Goal: Task Accomplishment & Management: Manage account settings

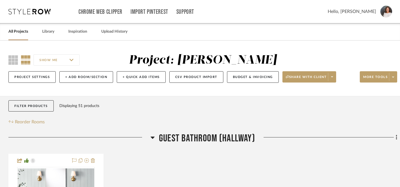
click at [15, 32] on link "All Projects" at bounding box center [18, 32] width 20 height 8
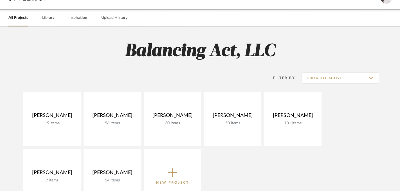
scroll to position [96, 0]
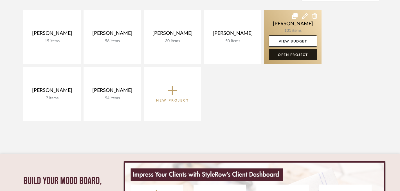
click at [293, 55] on link "Open Project" at bounding box center [293, 54] width 48 height 11
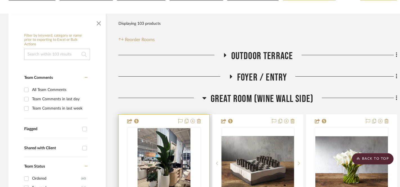
scroll to position [57, 0]
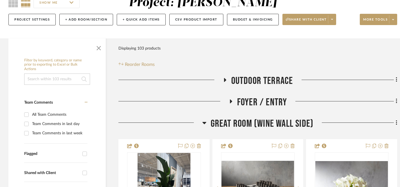
click at [226, 79] on icon at bounding box center [224, 80] width 7 height 4
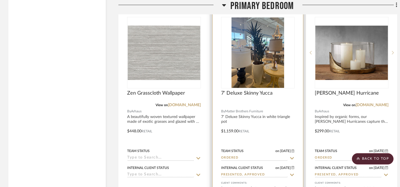
scroll to position [2313, 0]
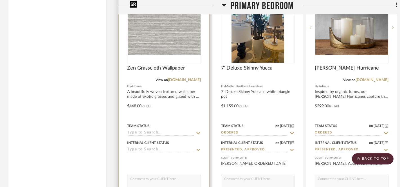
click at [162, 42] on img "0" at bounding box center [164, 27] width 73 height 55
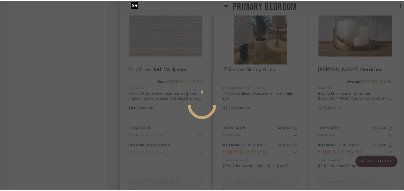
scroll to position [0, 0]
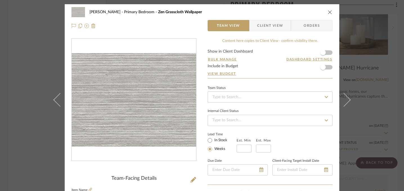
click at [328, 13] on icon "close" at bounding box center [330, 12] width 4 height 4
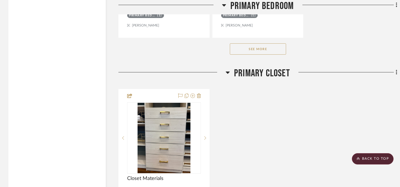
scroll to position [3015, 0]
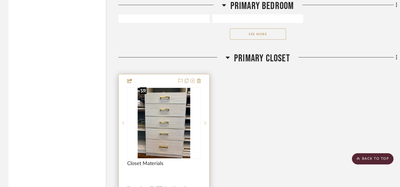
click at [0, 0] on img at bounding box center [0, 0] width 0 height 0
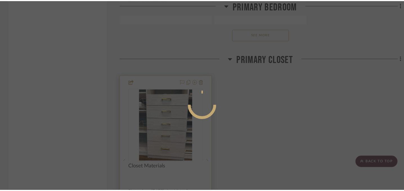
scroll to position [0, 0]
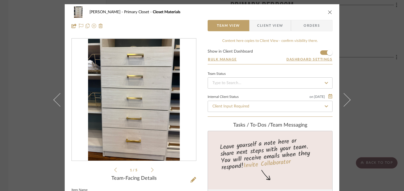
click at [328, 12] on icon "close" at bounding box center [330, 12] width 4 height 4
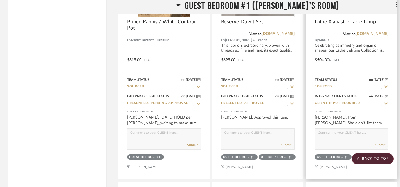
scroll to position [3432, 0]
click at [347, 129] on textarea at bounding box center [351, 133] width 73 height 11
click at [329, 134] on textarea "We can definitely find other options...please share any feedback to help lead u…" at bounding box center [351, 133] width 73 height 11
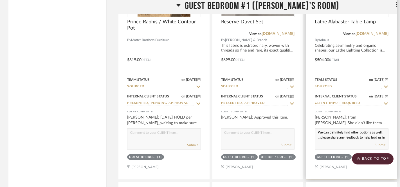
click at [329, 135] on textarea "We can definitely find other options as well. ...please share any feedback to h…" at bounding box center [351, 133] width 73 height 11
click at [365, 134] on textarea "We can definitely find other options as well. Please share any feedback to help…" at bounding box center [351, 133] width 73 height 11
click at [350, 133] on textarea "We can definitely find other options as well. Please share any feedback (color,…" at bounding box center [351, 133] width 73 height 11
type textarea "We can definitely find other options as well. Please share any feedback (color,…"
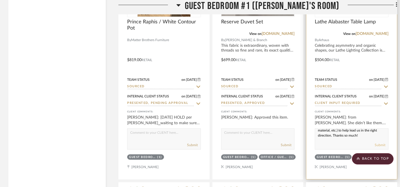
click at [379, 142] on button "Submit" at bounding box center [380, 144] width 11 height 5
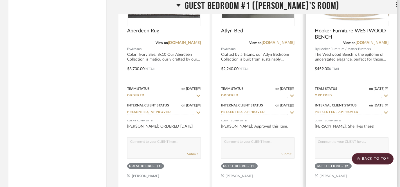
scroll to position [3673, 0]
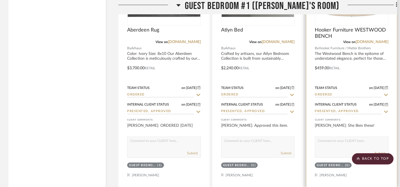
click at [341, 137] on textarea at bounding box center [351, 142] width 73 height 11
click at [318, 137] on textarea "ORDERED [DATE]" at bounding box center [351, 142] width 73 height 11
drag, startPoint x: 318, startPoint y: 137, endPoint x: 348, endPoint y: 138, distance: 29.3
click at [348, 138] on textarea "ORDERED [DATE]" at bounding box center [351, 142] width 73 height 11
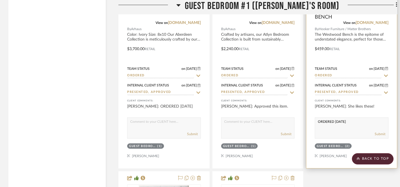
scroll to position [3715, 0]
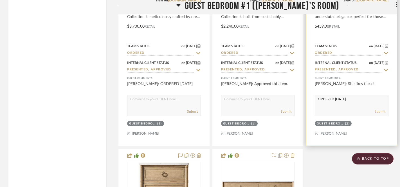
type textarea "ORDERED [DATE]"
click at [379, 109] on button "Submit" at bounding box center [380, 111] width 11 height 5
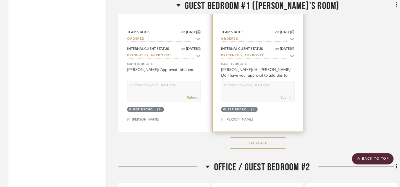
scroll to position [4045, 0]
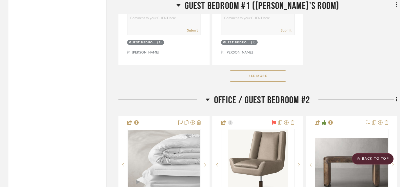
click at [254, 70] on button "See More" at bounding box center [258, 75] width 56 height 11
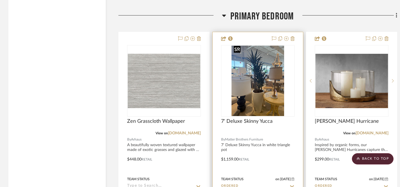
scroll to position [2341, 0]
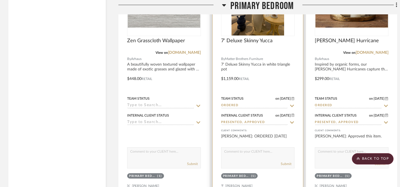
click at [254, 150] on textarea at bounding box center [257, 152] width 73 height 11
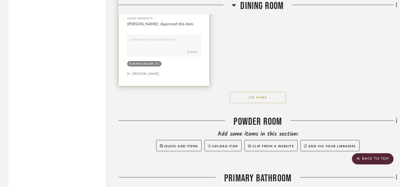
scroll to position [6412, 0]
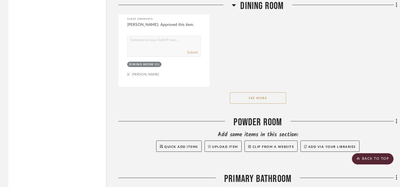
click at [258, 92] on button "See More" at bounding box center [258, 97] width 56 height 11
click at [254, 92] on button "See Less" at bounding box center [258, 97] width 56 height 11
click at [254, 92] on button "See More" at bounding box center [258, 97] width 56 height 11
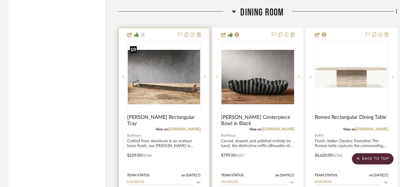
scroll to position [5725, 0]
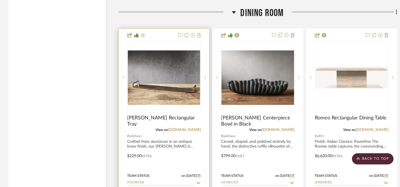
click at [198, 33] on icon at bounding box center [199, 35] width 4 height 4
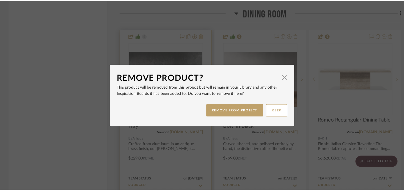
scroll to position [0, 0]
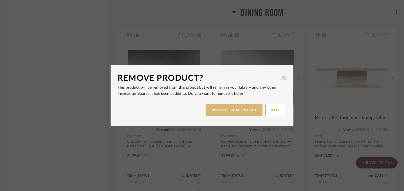
click at [220, 109] on button "REMOVE FROM PROJECT" at bounding box center [234, 110] width 57 height 12
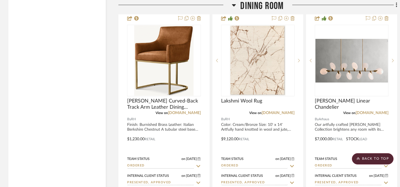
scroll to position [5982, 0]
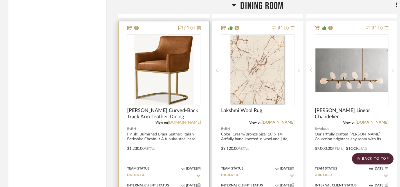
click at [192, 120] on link "[DOMAIN_NAME]" at bounding box center [184, 122] width 33 height 4
